Goal: Information Seeking & Learning: Learn about a topic

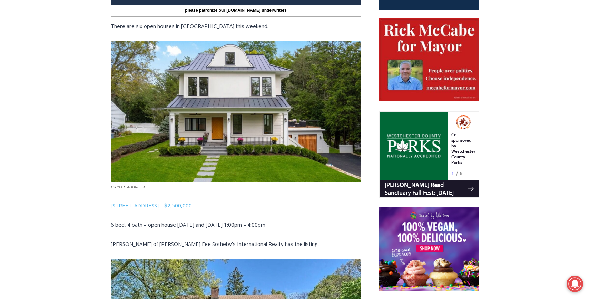
scroll to position [333, 0]
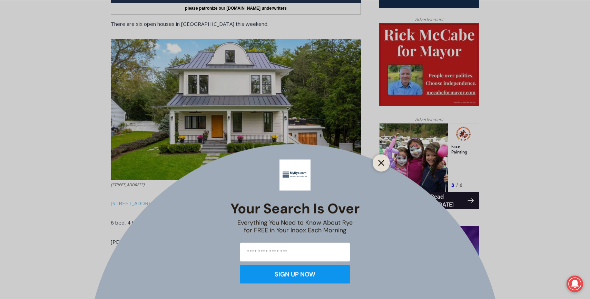
click at [383, 166] on button "Close" at bounding box center [381, 163] width 10 height 10
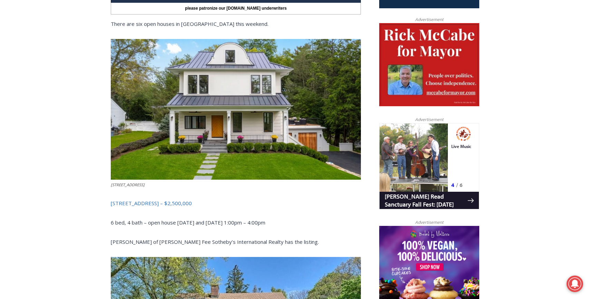
click at [178, 202] on link "[STREET_ADDRESS] – $2,500,000" at bounding box center [151, 203] width 81 height 7
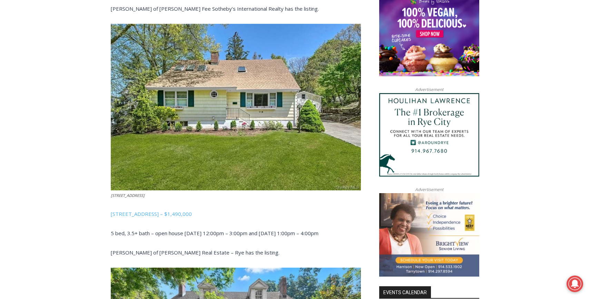
scroll to position [568, 0]
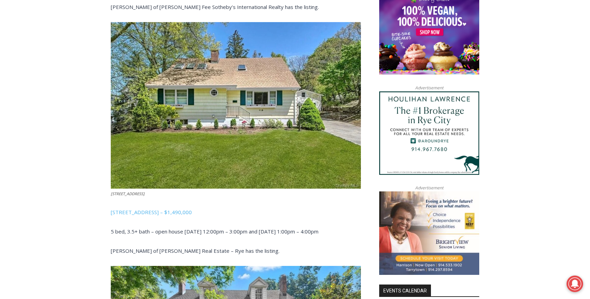
click at [243, 108] on img at bounding box center [236, 105] width 250 height 167
click at [154, 214] on link "[STREET_ADDRESS] – $1,490,000" at bounding box center [151, 212] width 81 height 7
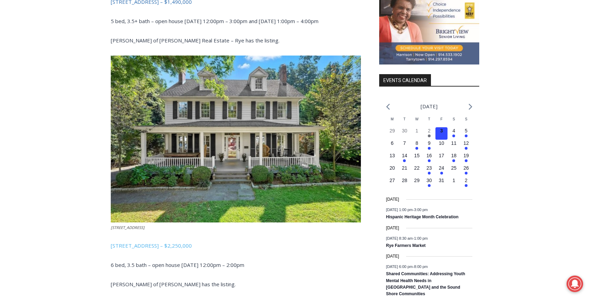
scroll to position [779, 0]
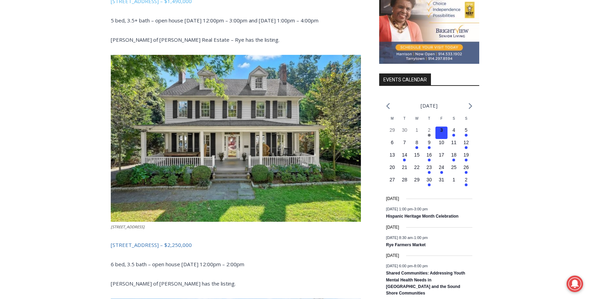
click at [168, 244] on link "[STREET_ADDRESS] – $2,250,000" at bounding box center [151, 244] width 81 height 7
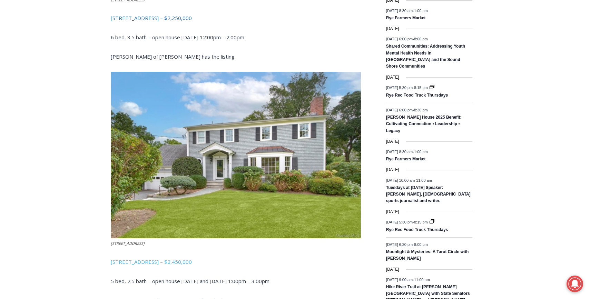
scroll to position [1007, 0]
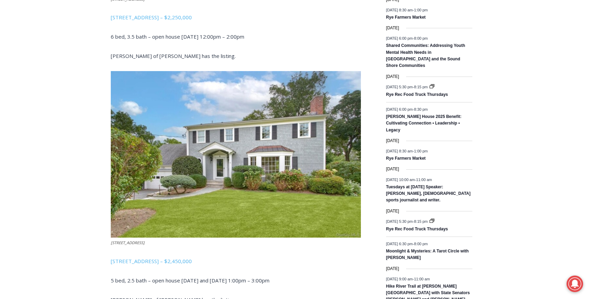
click at [247, 168] on img at bounding box center [236, 154] width 250 height 167
click at [152, 262] on link "[STREET_ADDRESS] – $2,450,000" at bounding box center [151, 261] width 81 height 7
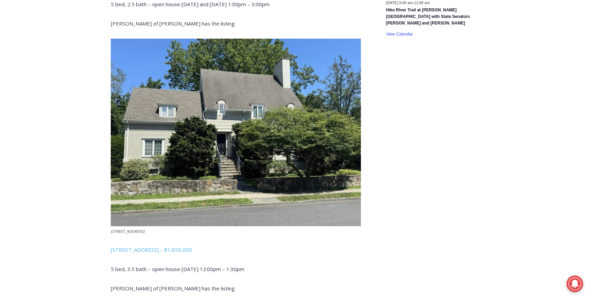
scroll to position [1285, 0]
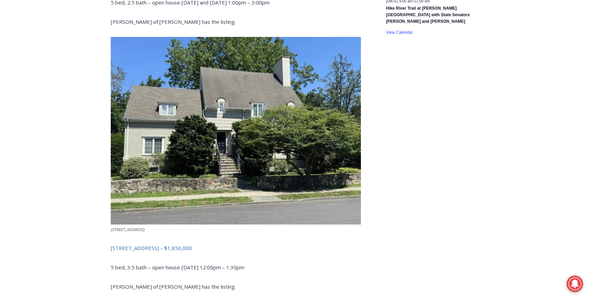
click at [172, 248] on link "[STREET_ADDRESS] – $1,850,000" at bounding box center [151, 248] width 81 height 7
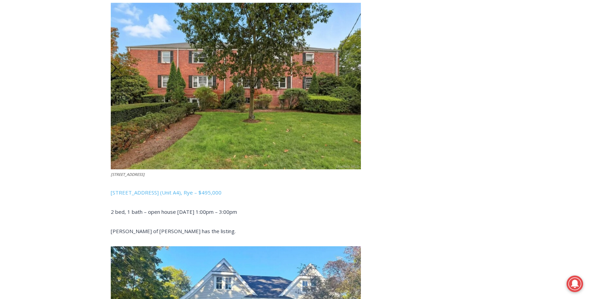
scroll to position [1584, 0]
click at [177, 189] on link "[STREET_ADDRESS] (Unit A4), Rye – $495,000" at bounding box center [166, 192] width 111 height 7
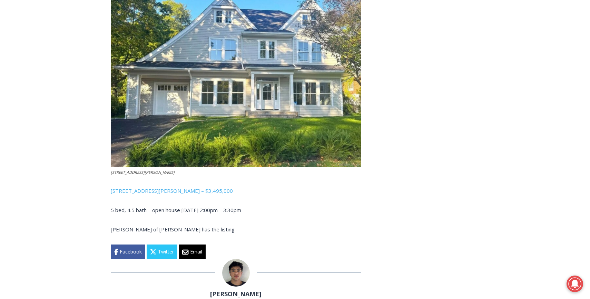
scroll to position [1851, 0]
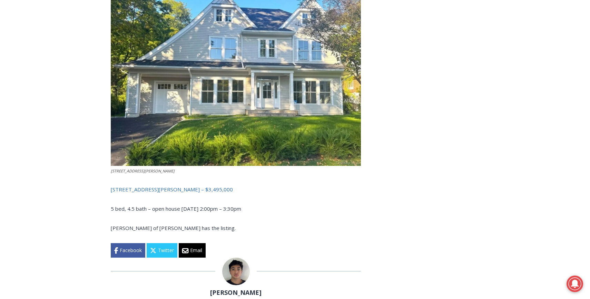
click at [160, 191] on link "[STREET_ADDRESS][PERSON_NAME] – $3,495,000" at bounding box center [172, 189] width 122 height 7
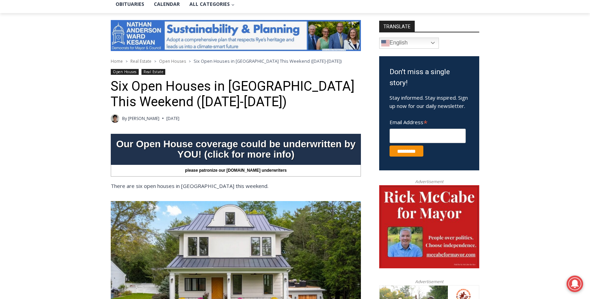
scroll to position [159, 0]
